Goal: Navigation & Orientation: Find specific page/section

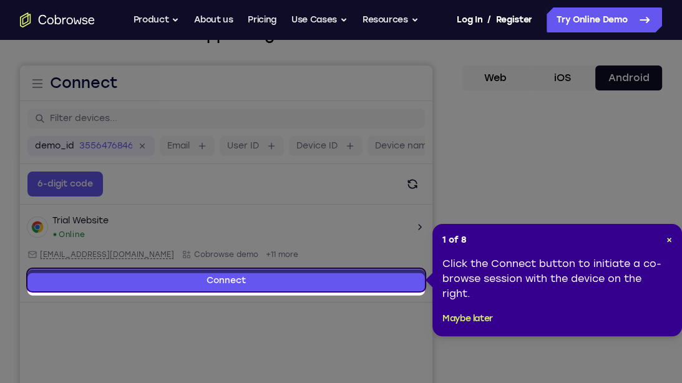
scroll to position [92, 0]
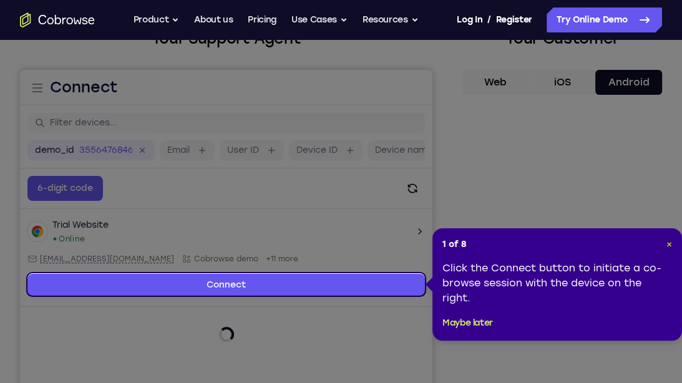
click at [667, 243] on span "×" at bounding box center [669, 244] width 6 height 11
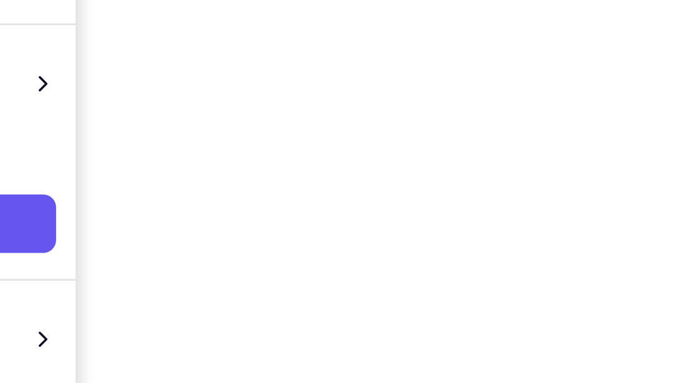
scroll to position [228, 0]
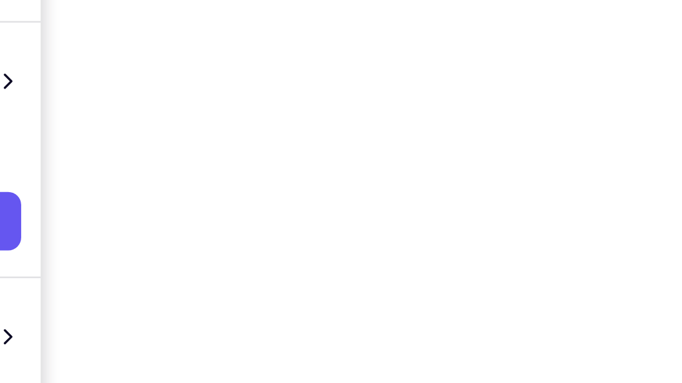
click at [664, 108] on div "Your Support Agent Your Customer Web iOS Android Next Steps We’d be happy to gi…" at bounding box center [341, 223] width 682 height 823
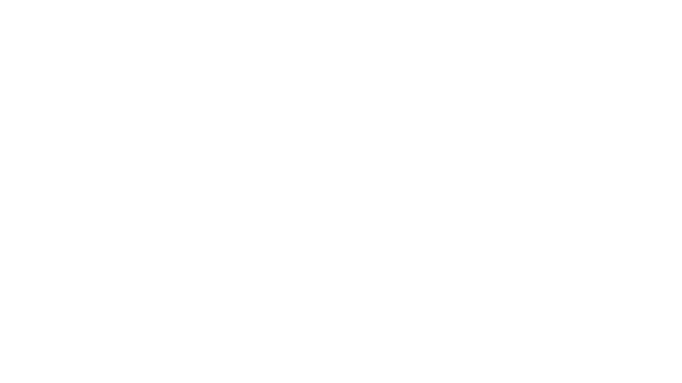
scroll to position [242, 0]
